Goal: Transaction & Acquisition: Book appointment/travel/reservation

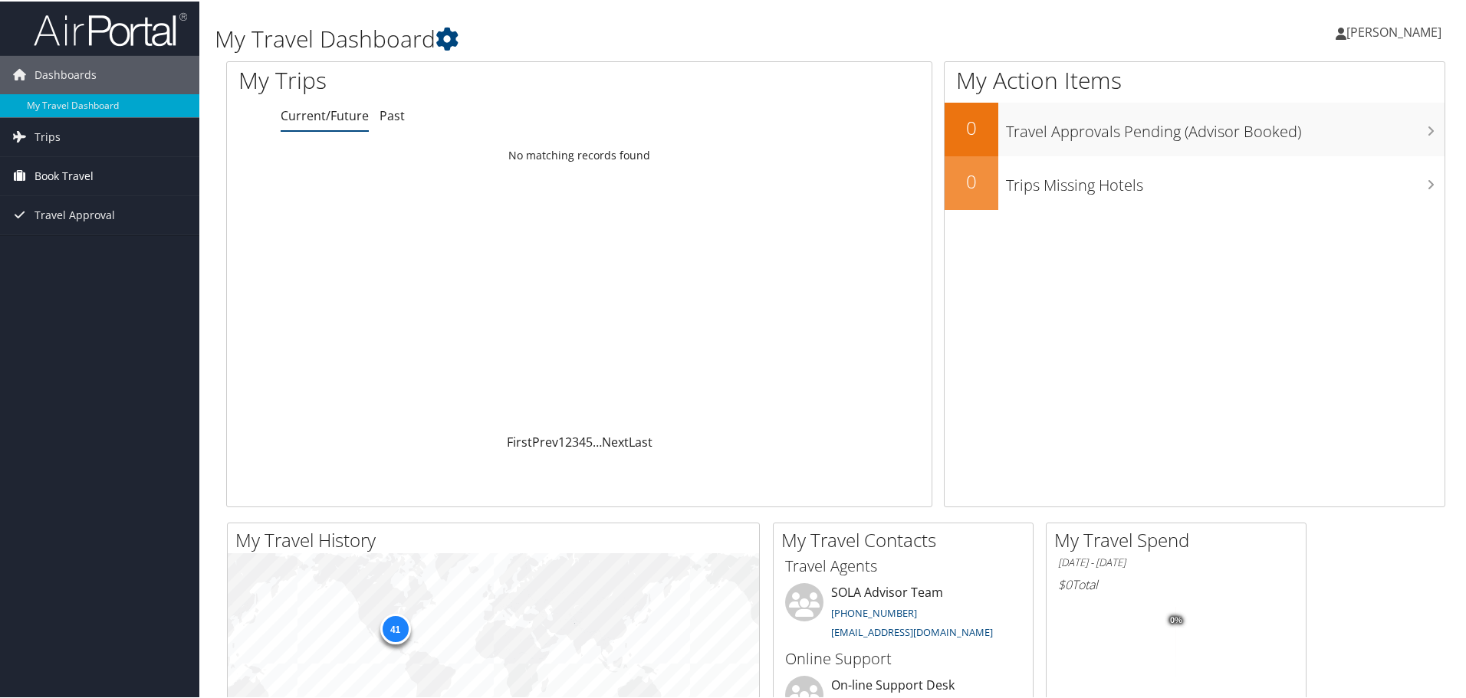
click at [65, 171] on span "Book Travel" at bounding box center [64, 175] width 59 height 38
click at [93, 221] on link "Book/Manage Online Trips" at bounding box center [99, 228] width 199 height 23
